Goal: Check status: Check status

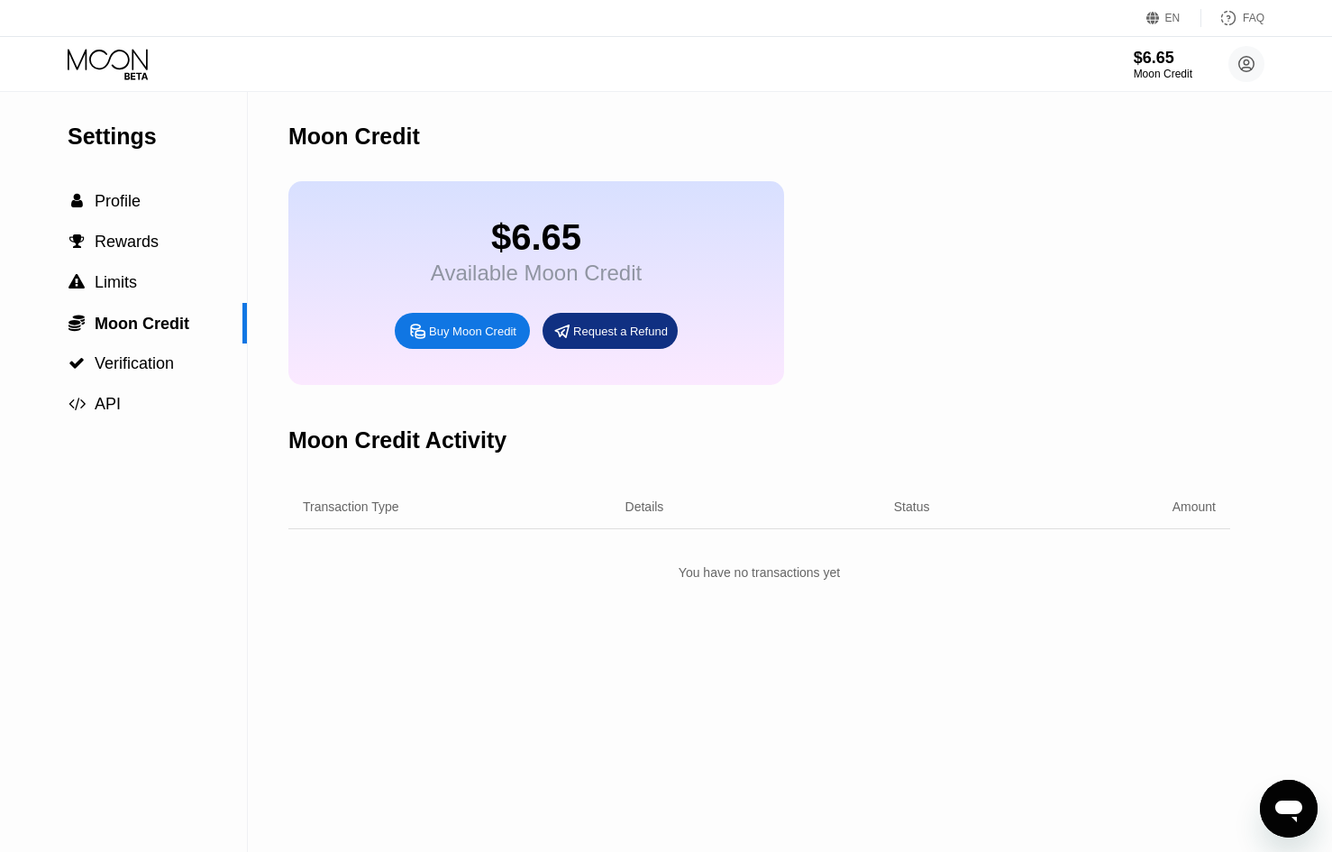
click at [99, 66] on icon at bounding box center [110, 65] width 84 height 32
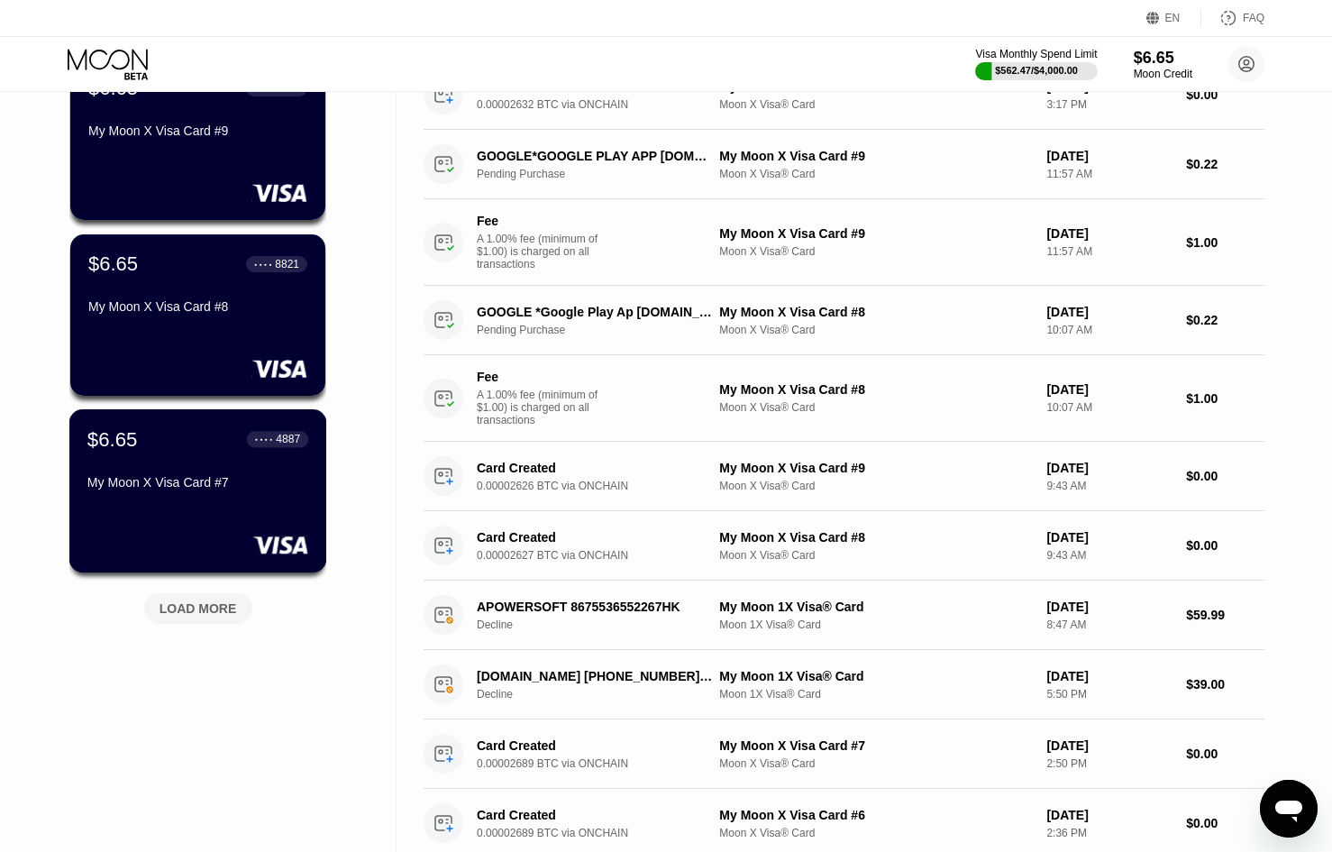
scroll to position [541, 0]
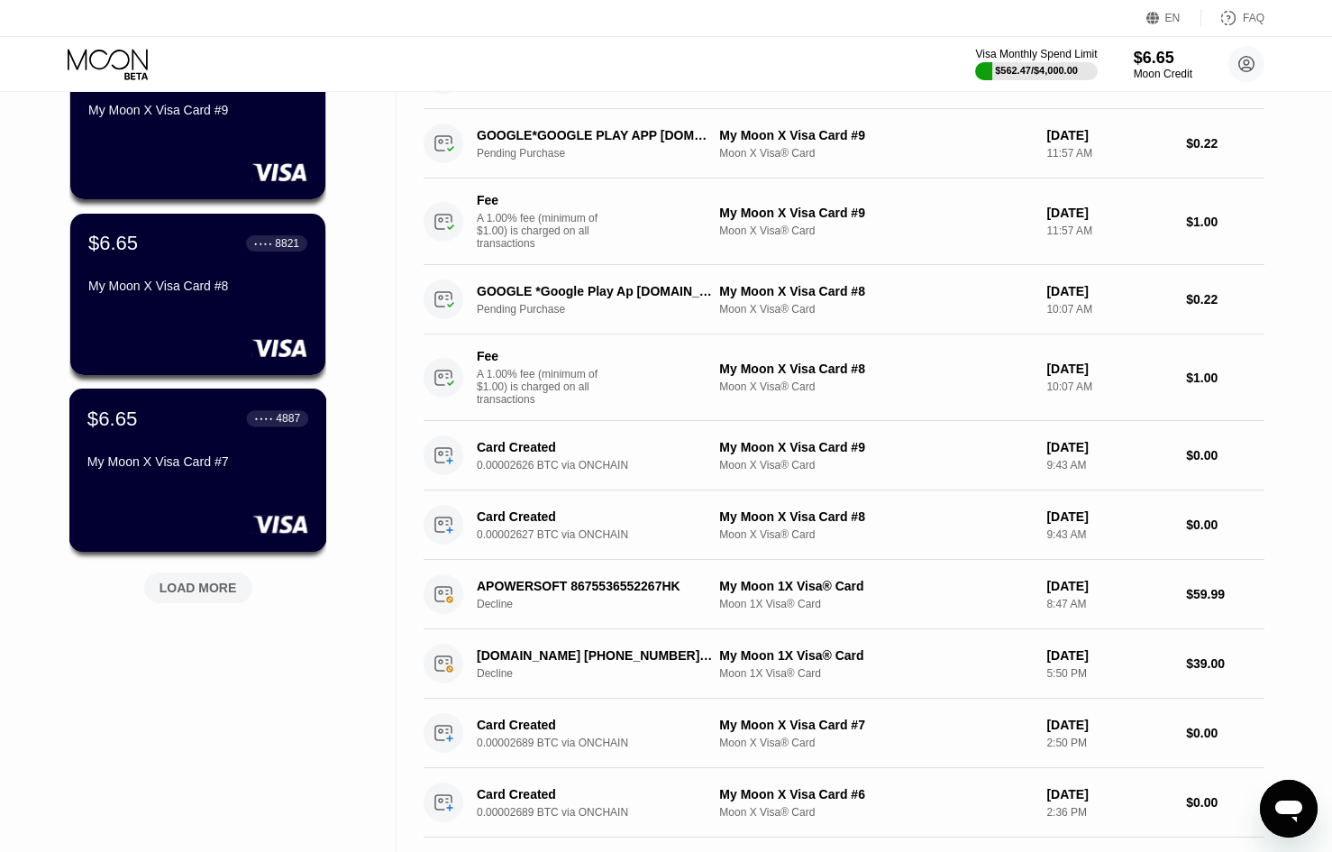
click at [230, 476] on div "My Moon X Visa Card #7" at bounding box center [197, 465] width 221 height 22
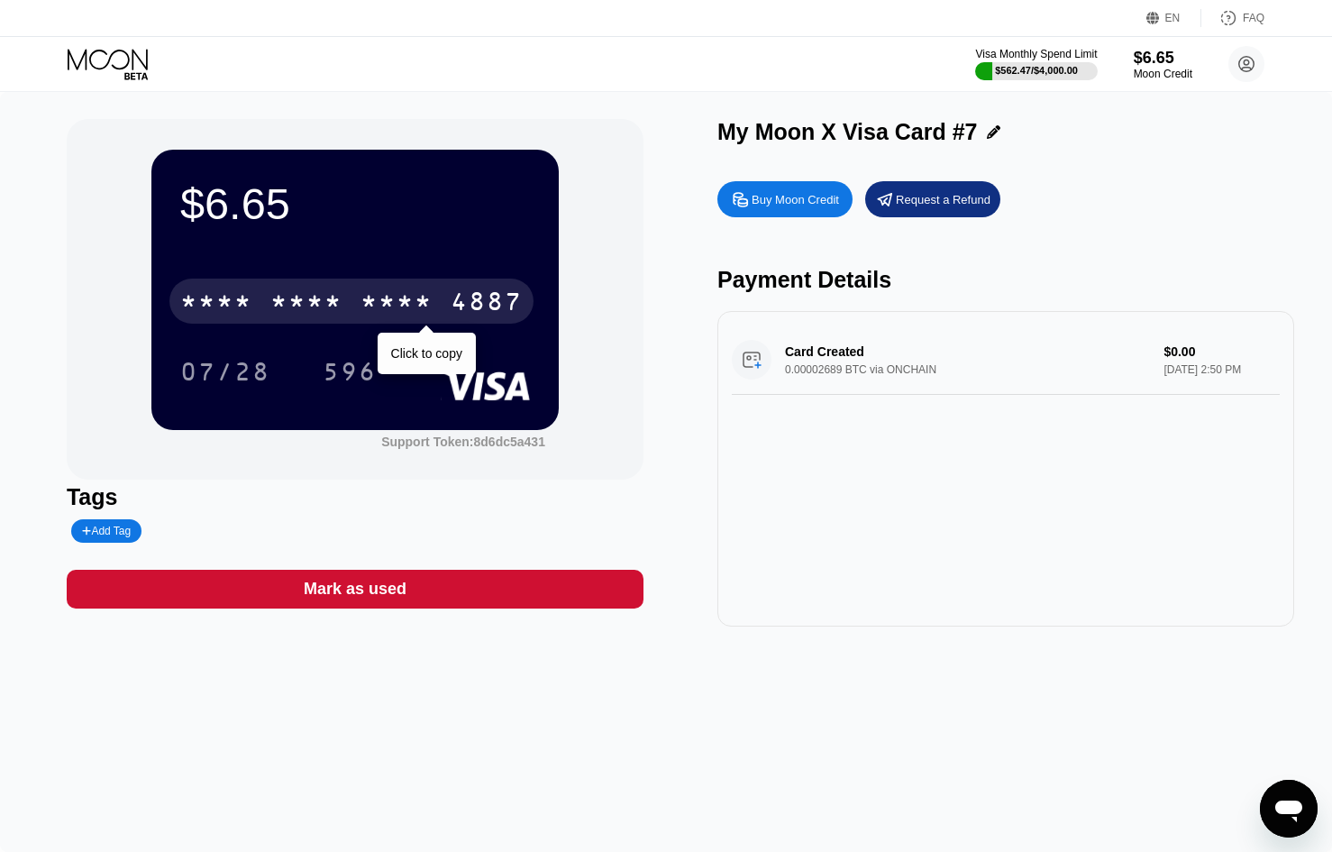
click at [487, 299] on div "4887" at bounding box center [487, 303] width 72 height 29
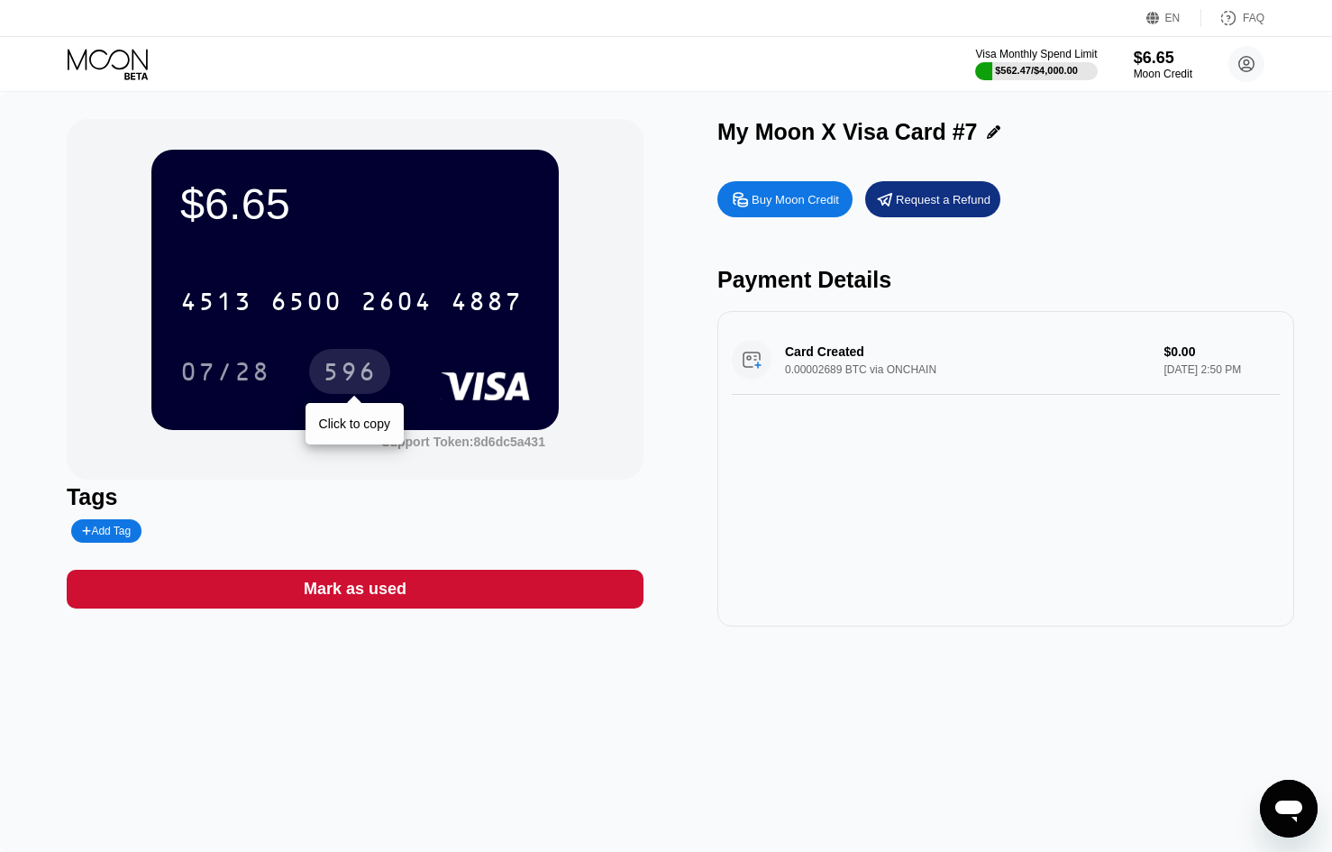
click at [325, 385] on div "596" at bounding box center [350, 374] width 54 height 29
